Goal: Navigation & Orientation: Find specific page/section

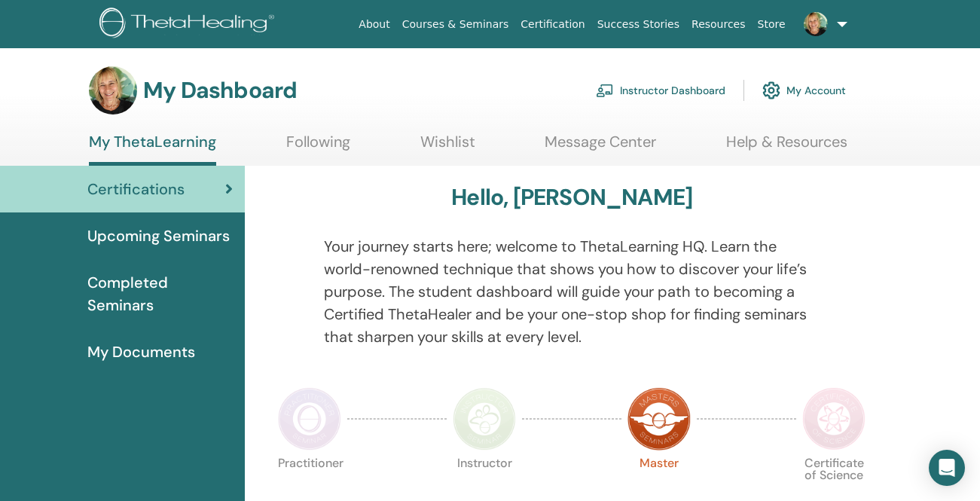
click at [768, 145] on link "Help & Resources" at bounding box center [786, 147] width 121 height 29
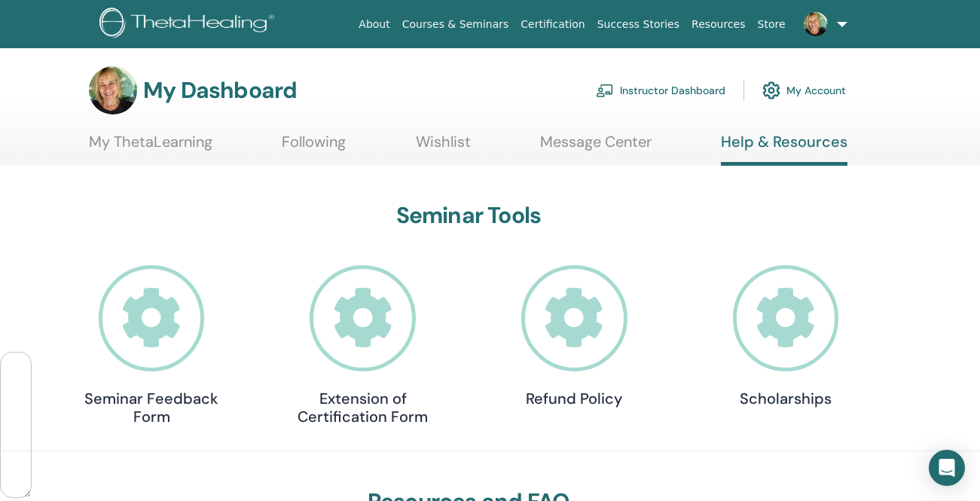
click at [313, 141] on link "Following" at bounding box center [314, 147] width 64 height 29
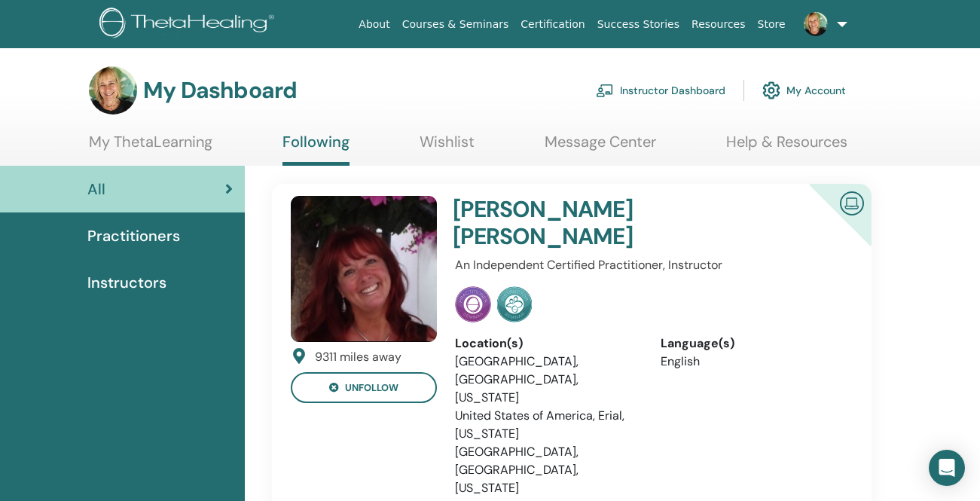
click at [142, 279] on span "Instructors" at bounding box center [126, 282] width 79 height 23
